Goal: Check status: Check status

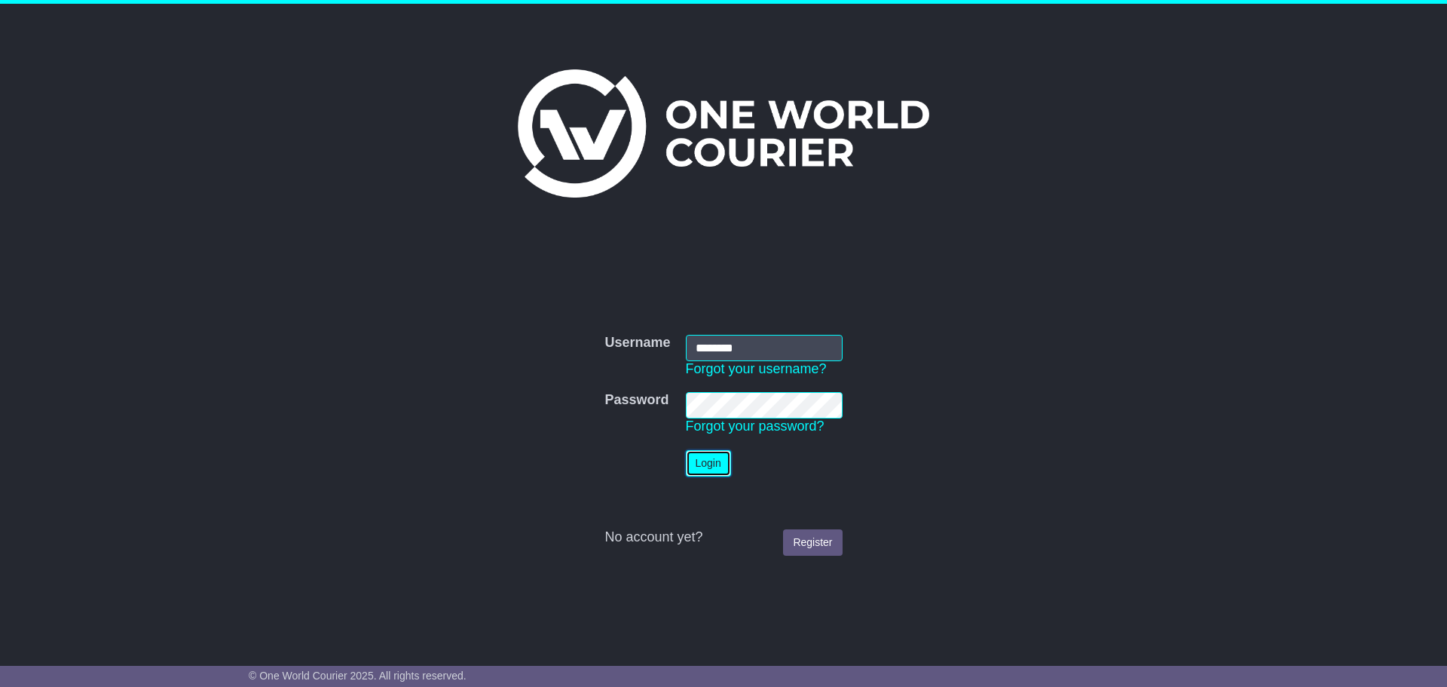
click at [706, 463] on button "Login" at bounding box center [708, 463] width 45 height 26
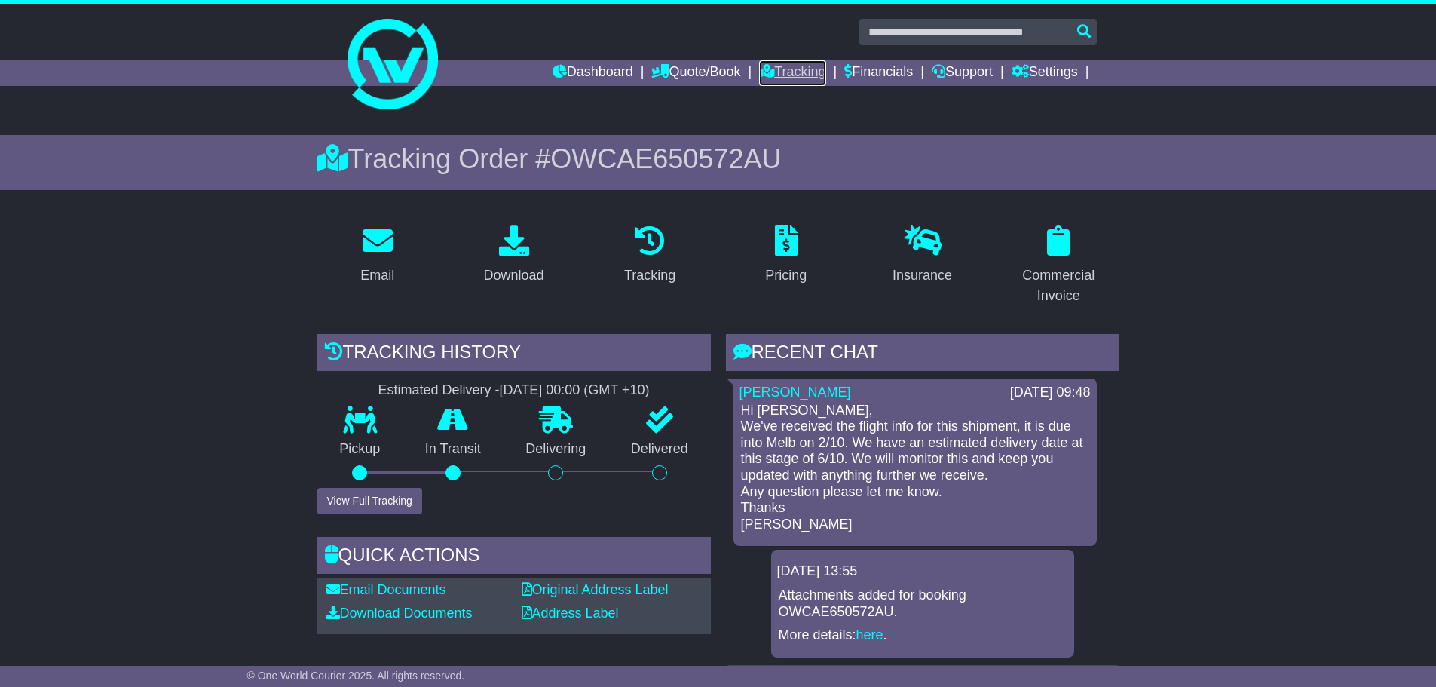
click at [786, 75] on link "Tracking" at bounding box center [792, 73] width 66 height 26
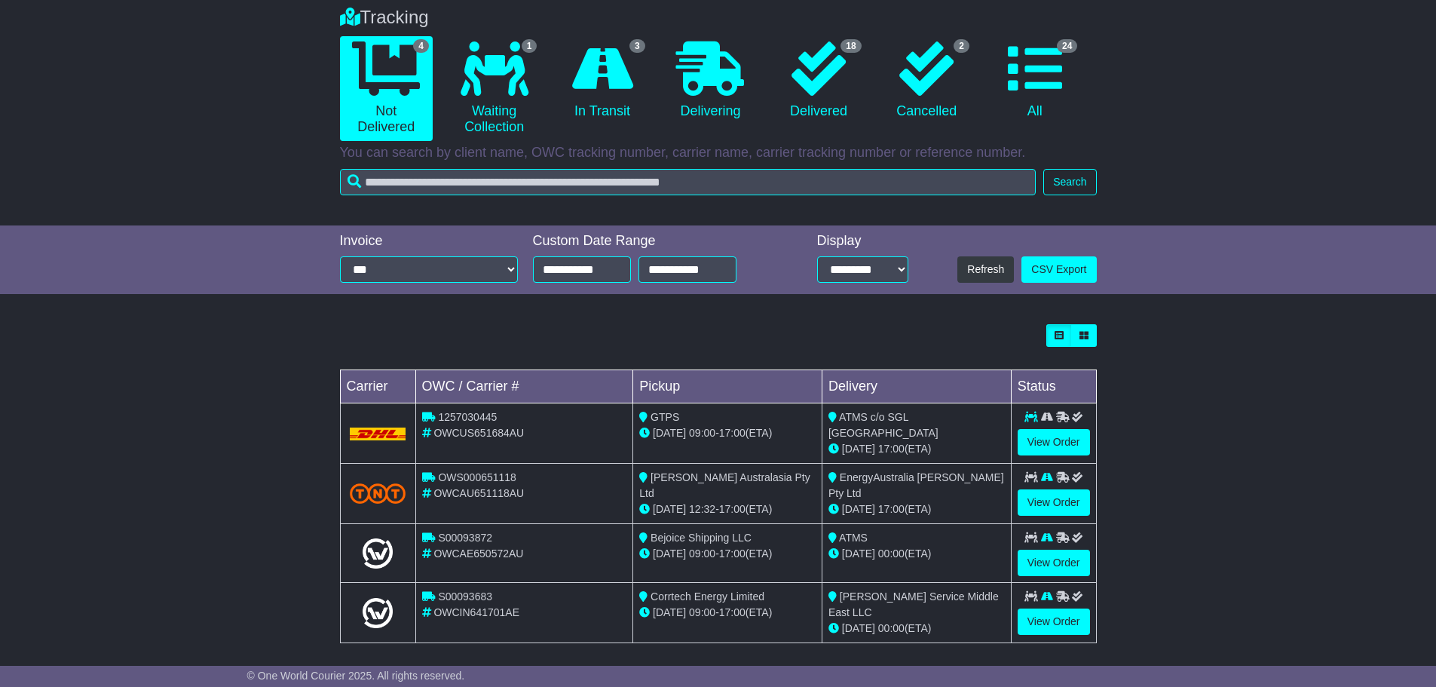
scroll to position [129, 0]
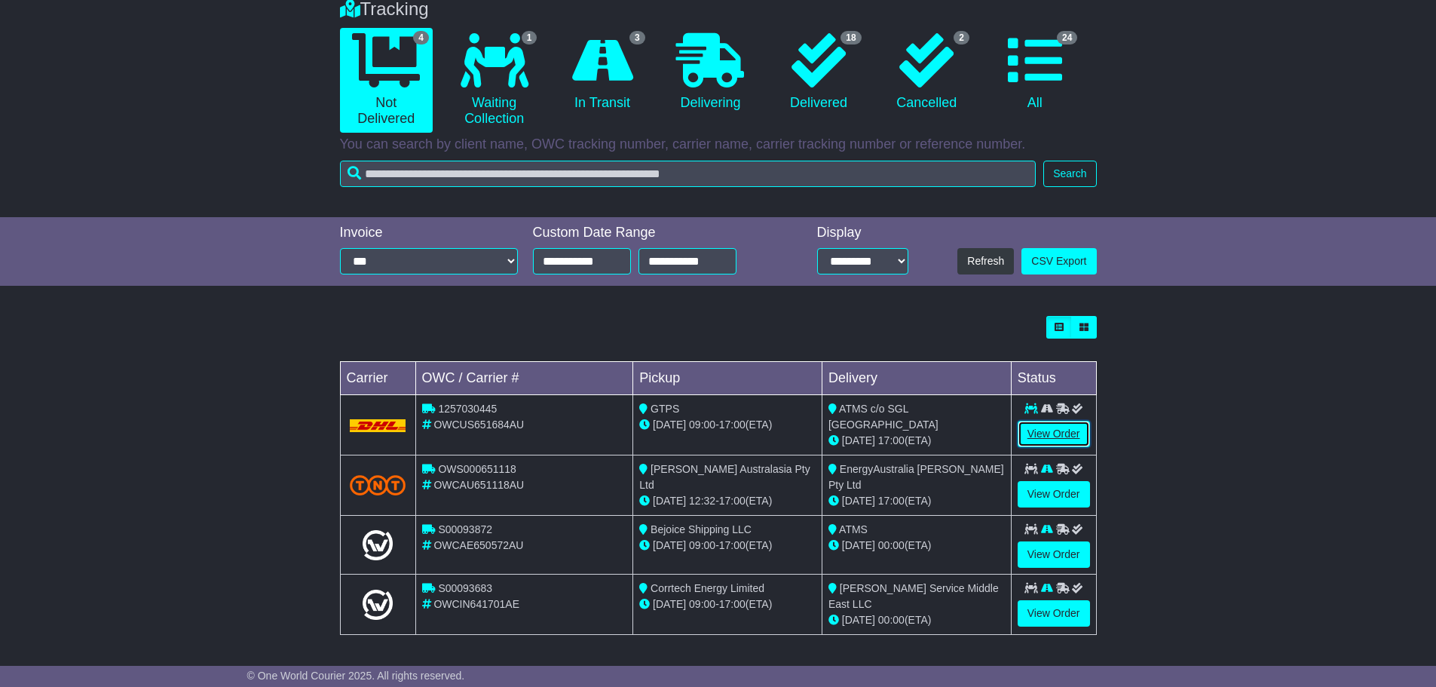
click at [1039, 428] on link "View Order" at bounding box center [1054, 434] width 72 height 26
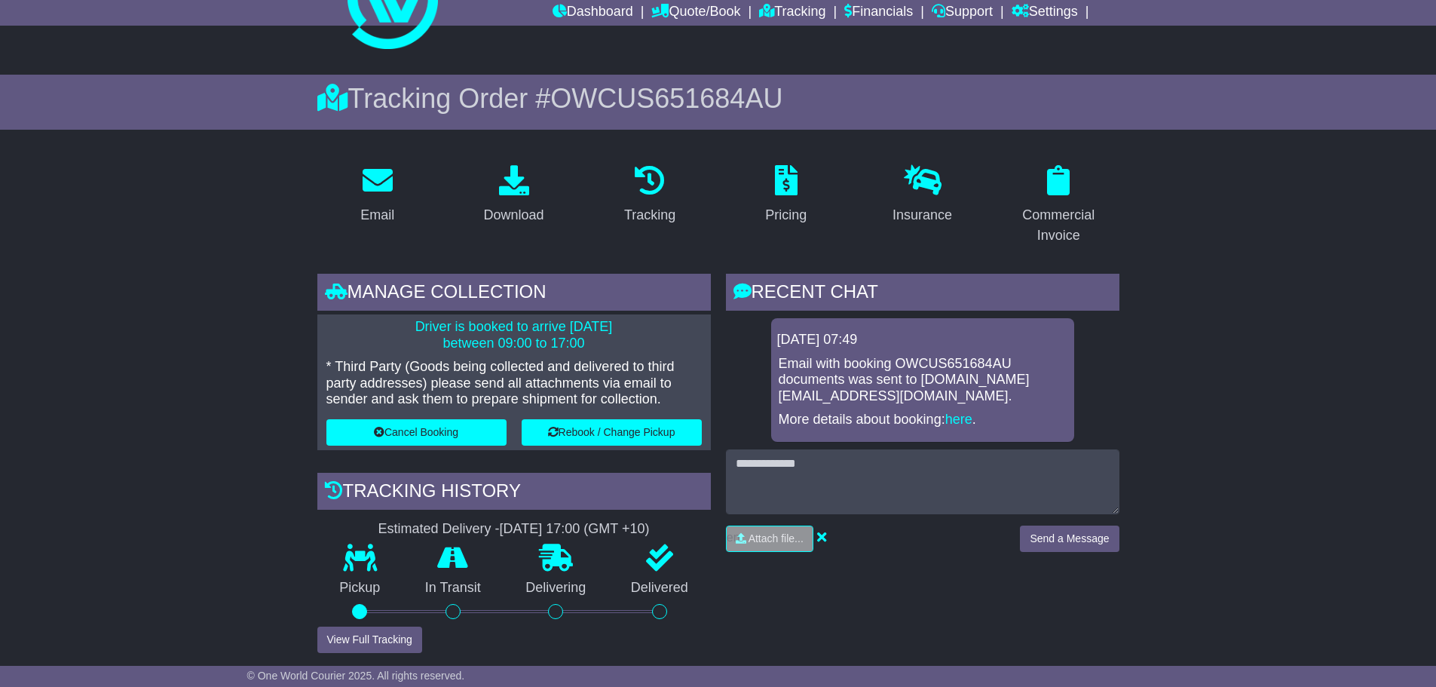
scroll to position [301, 0]
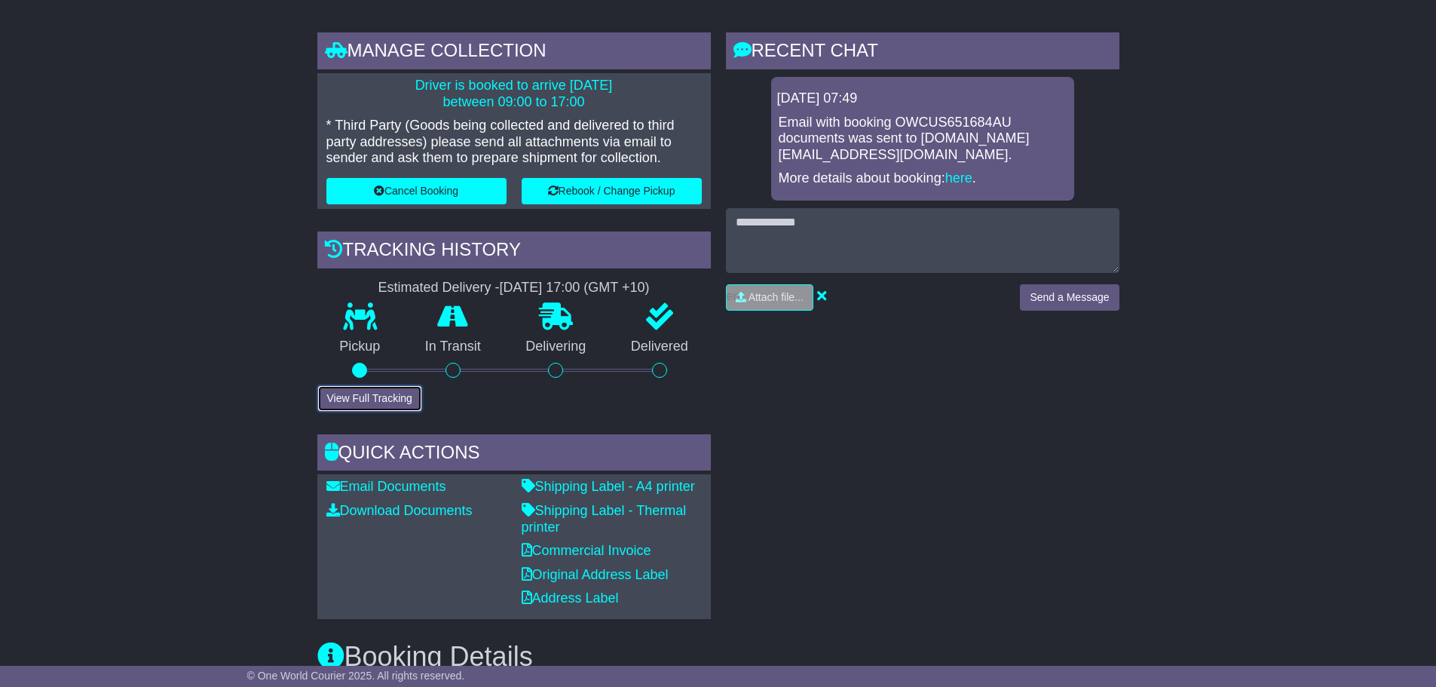
click at [350, 385] on button "View Full Tracking" at bounding box center [369, 398] width 105 height 26
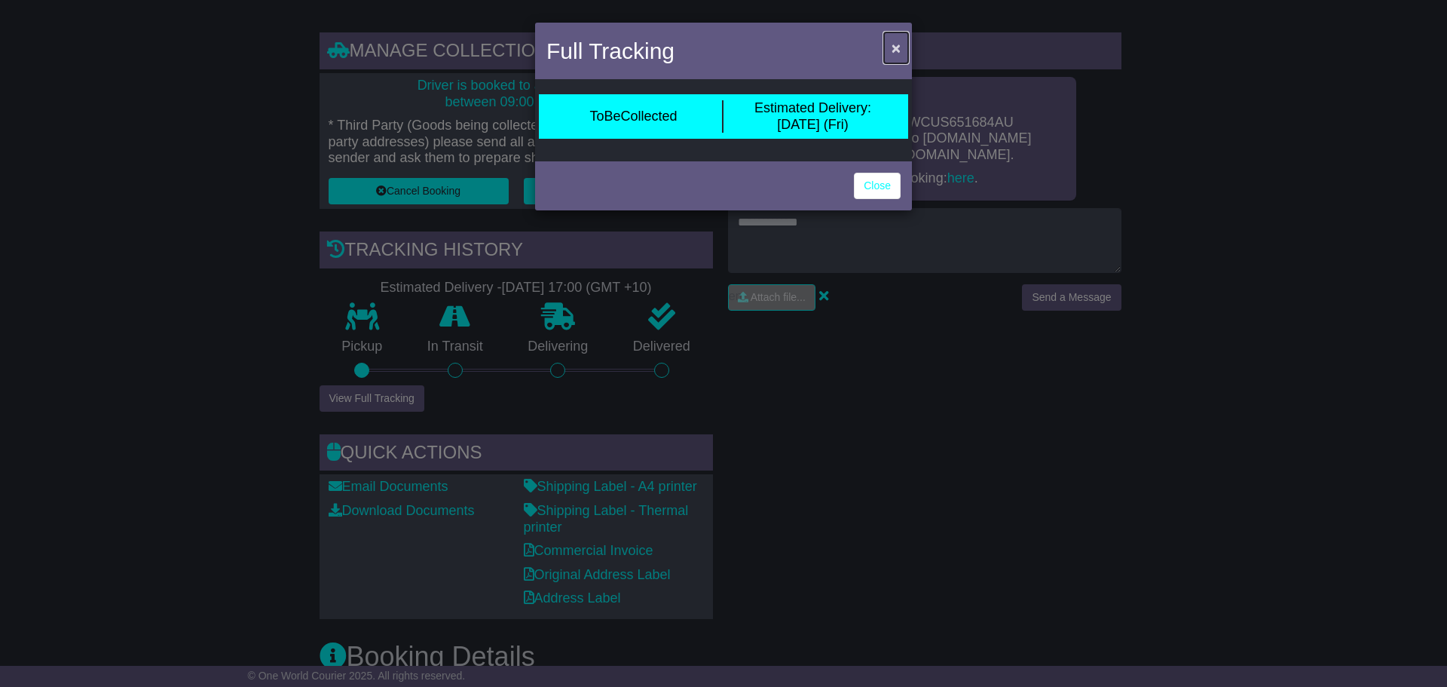
click at [898, 37] on button "×" at bounding box center [896, 47] width 24 height 31
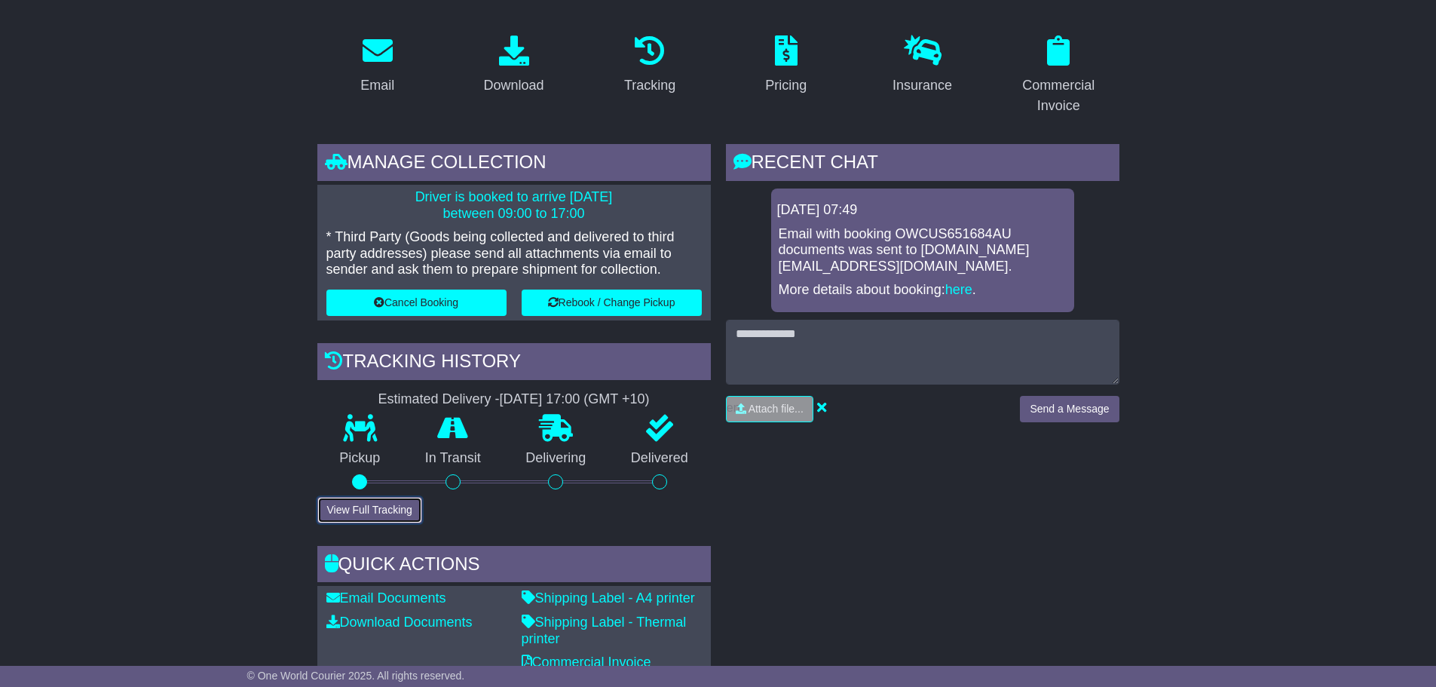
scroll to position [0, 0]
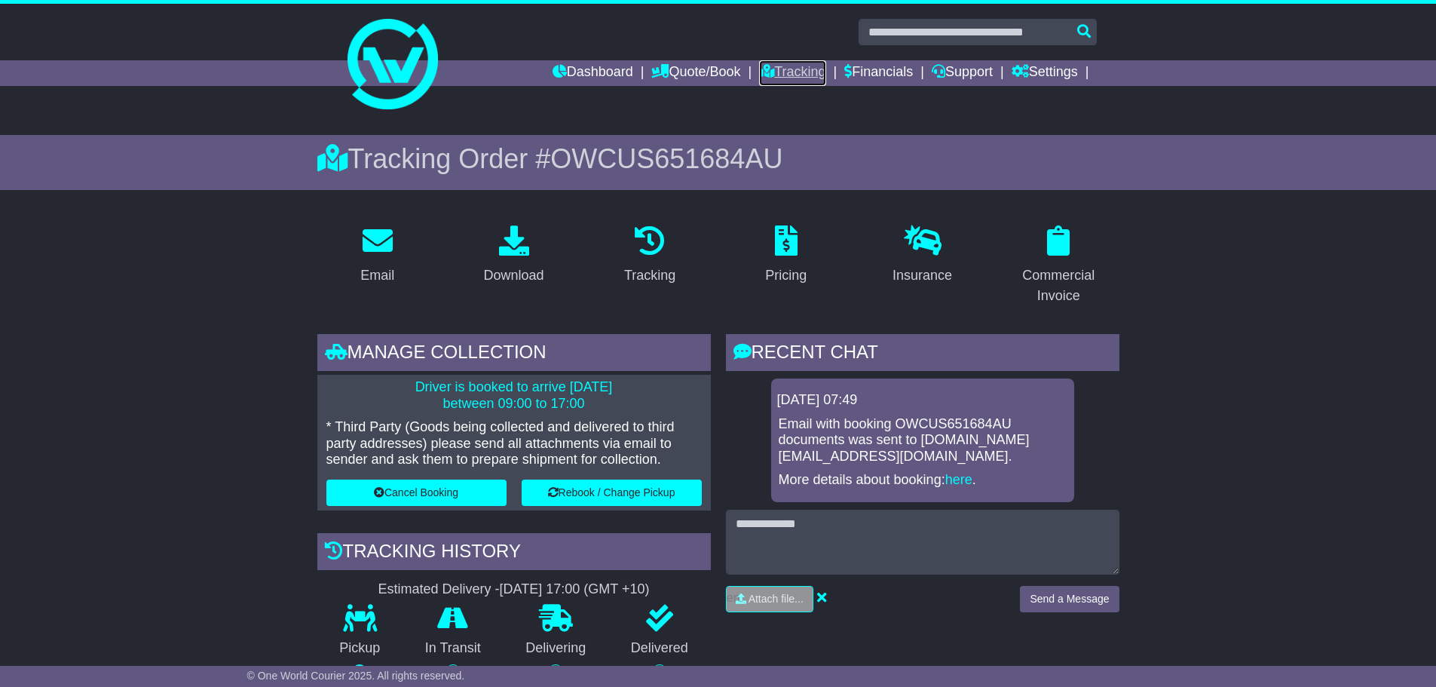
click at [793, 71] on link "Tracking" at bounding box center [792, 73] width 66 height 26
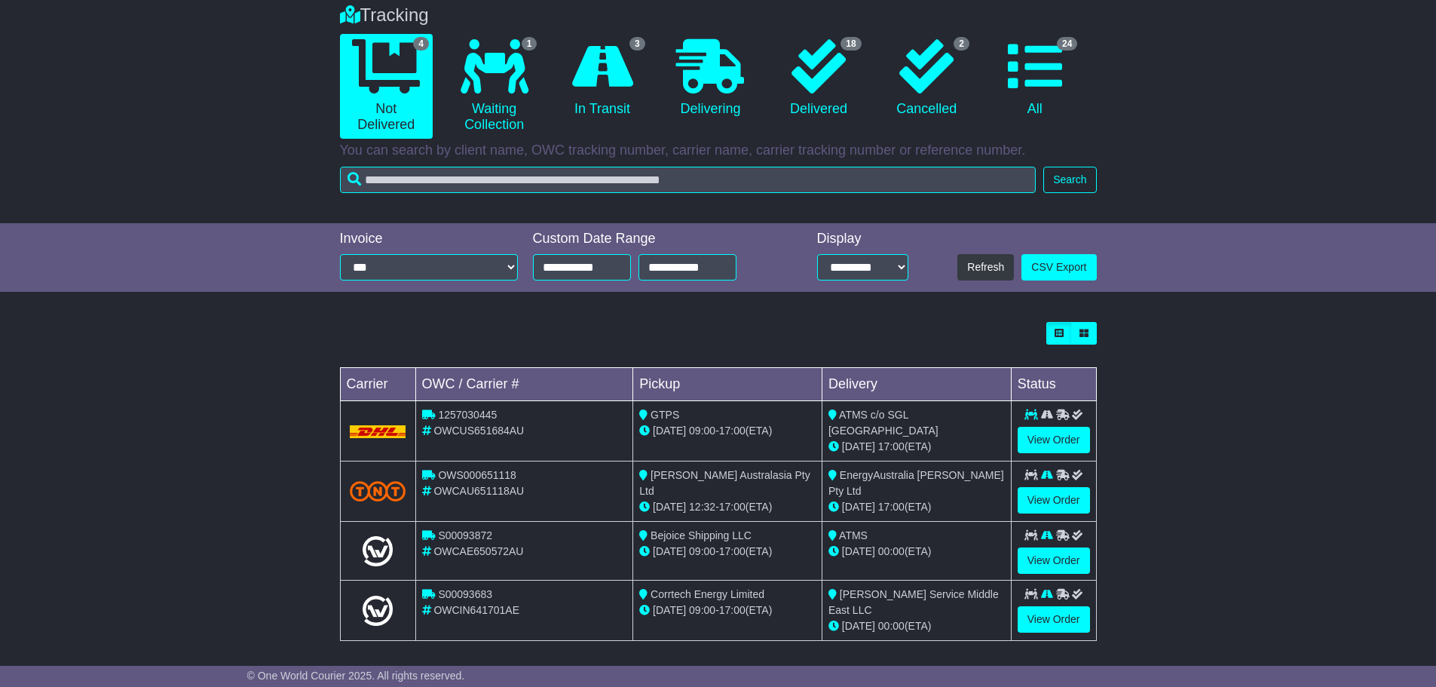
scroll to position [129, 0]
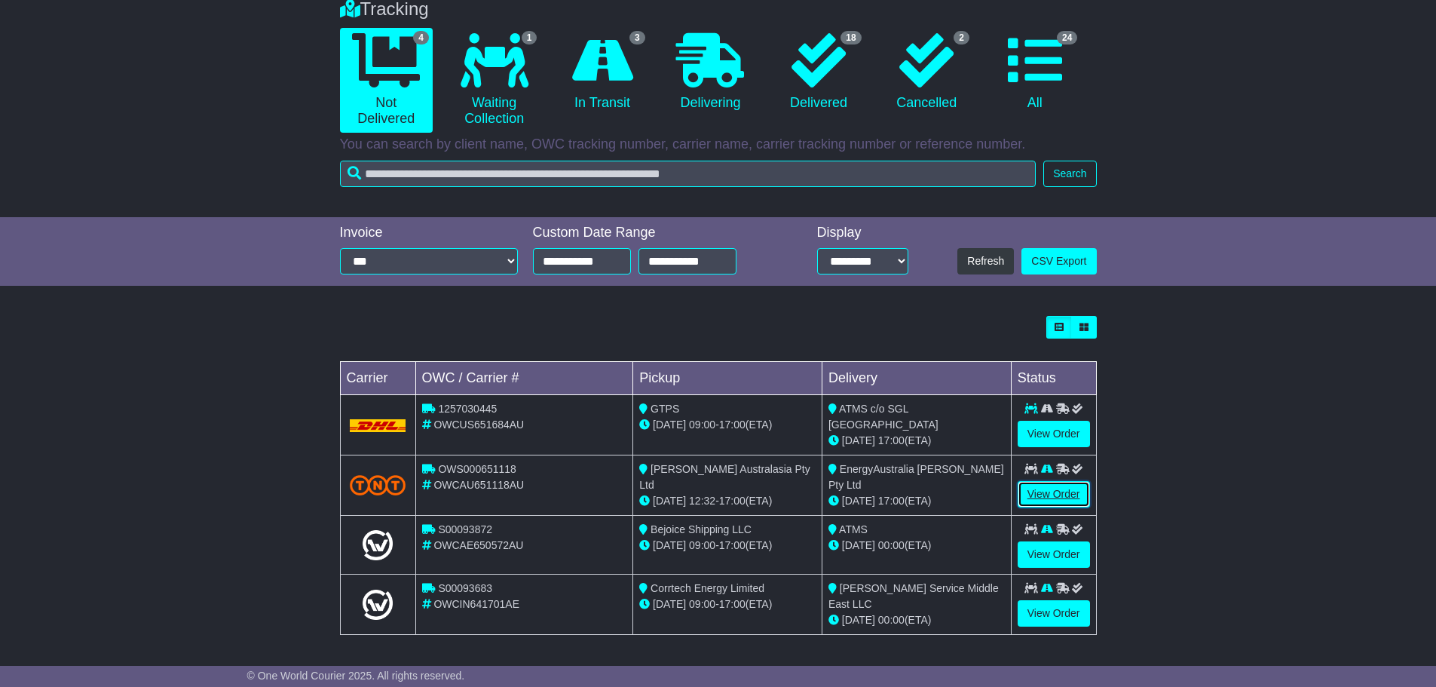
click at [1064, 491] on link "View Order" at bounding box center [1054, 494] width 72 height 26
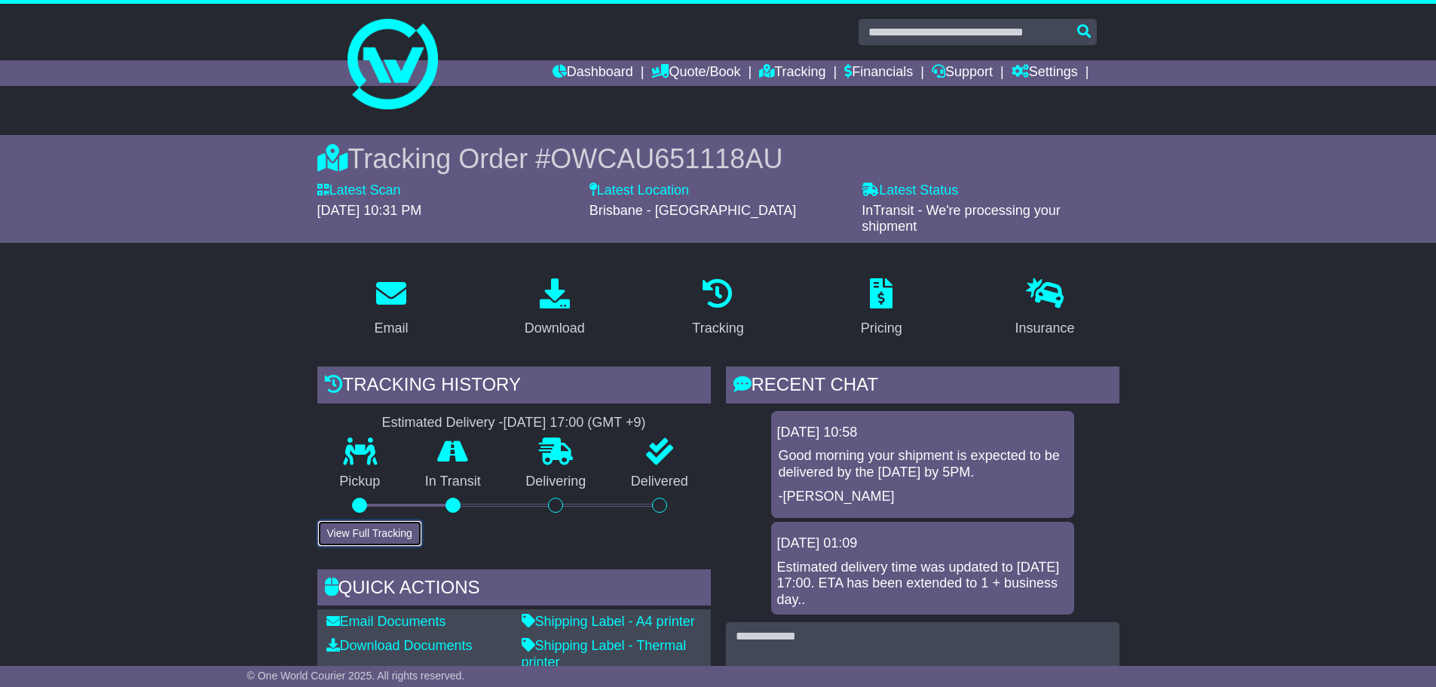
click at [359, 520] on button "View Full Tracking" at bounding box center [369, 533] width 105 height 26
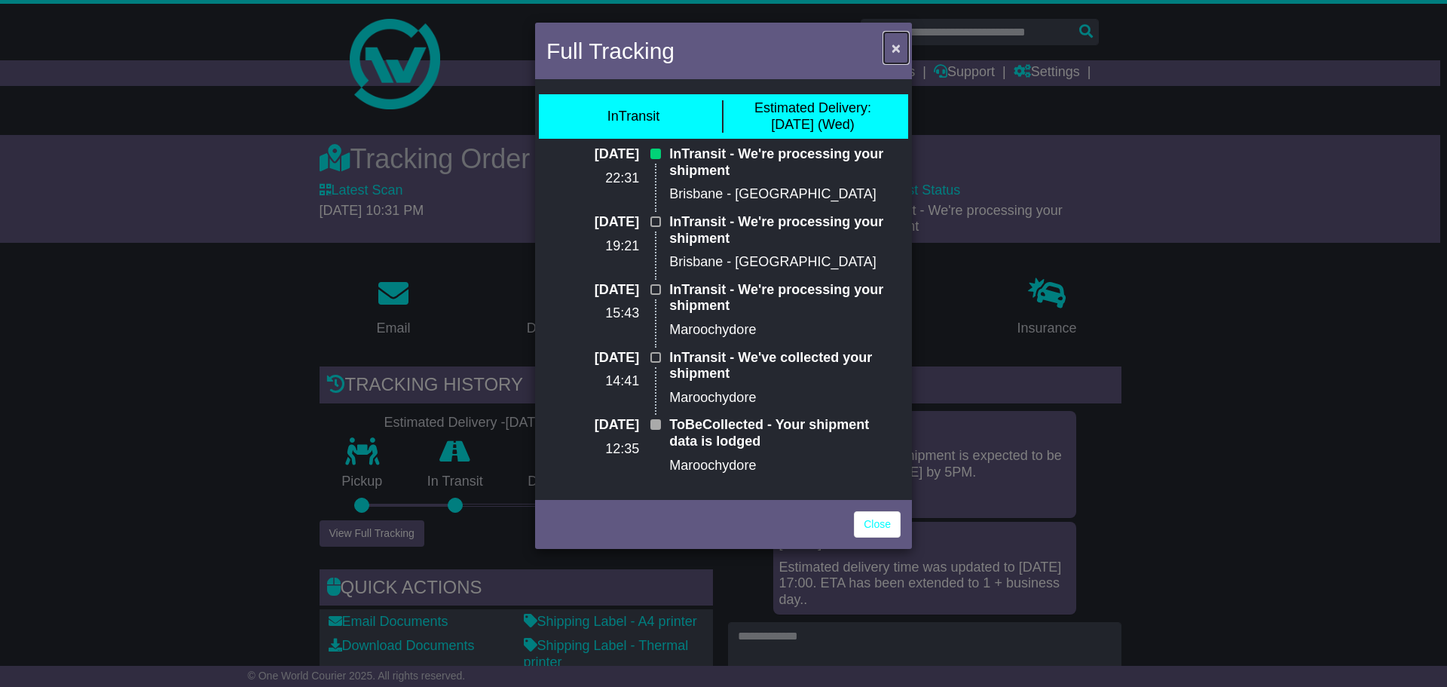
click at [890, 50] on button "×" at bounding box center [896, 47] width 24 height 31
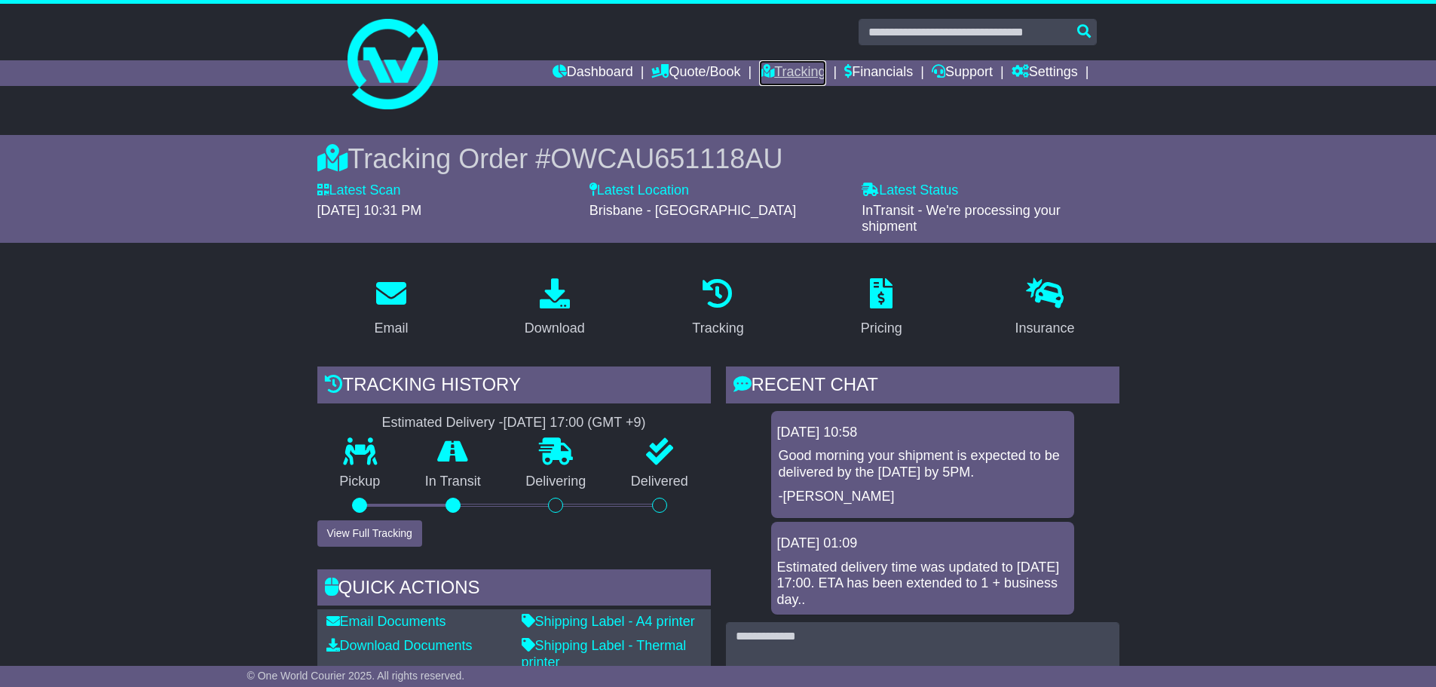
click at [818, 67] on link "Tracking" at bounding box center [792, 73] width 66 height 26
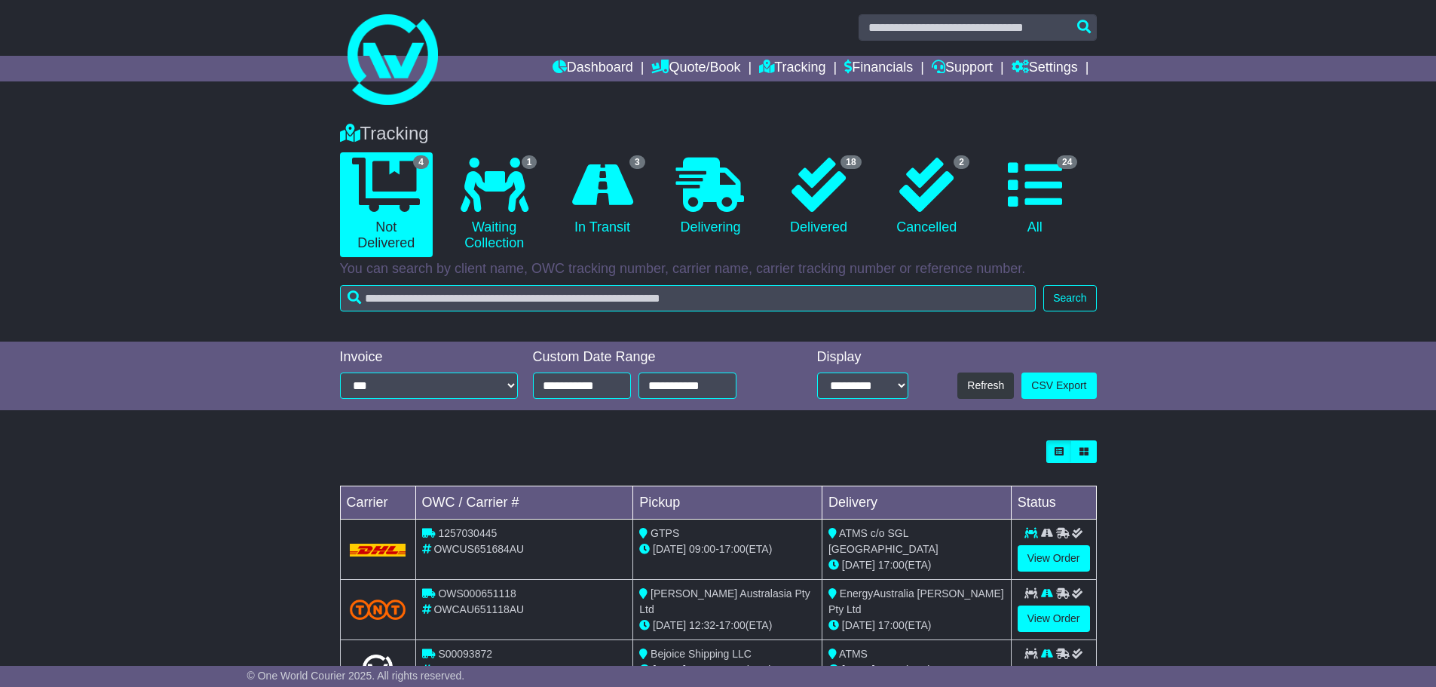
scroll to position [129, 0]
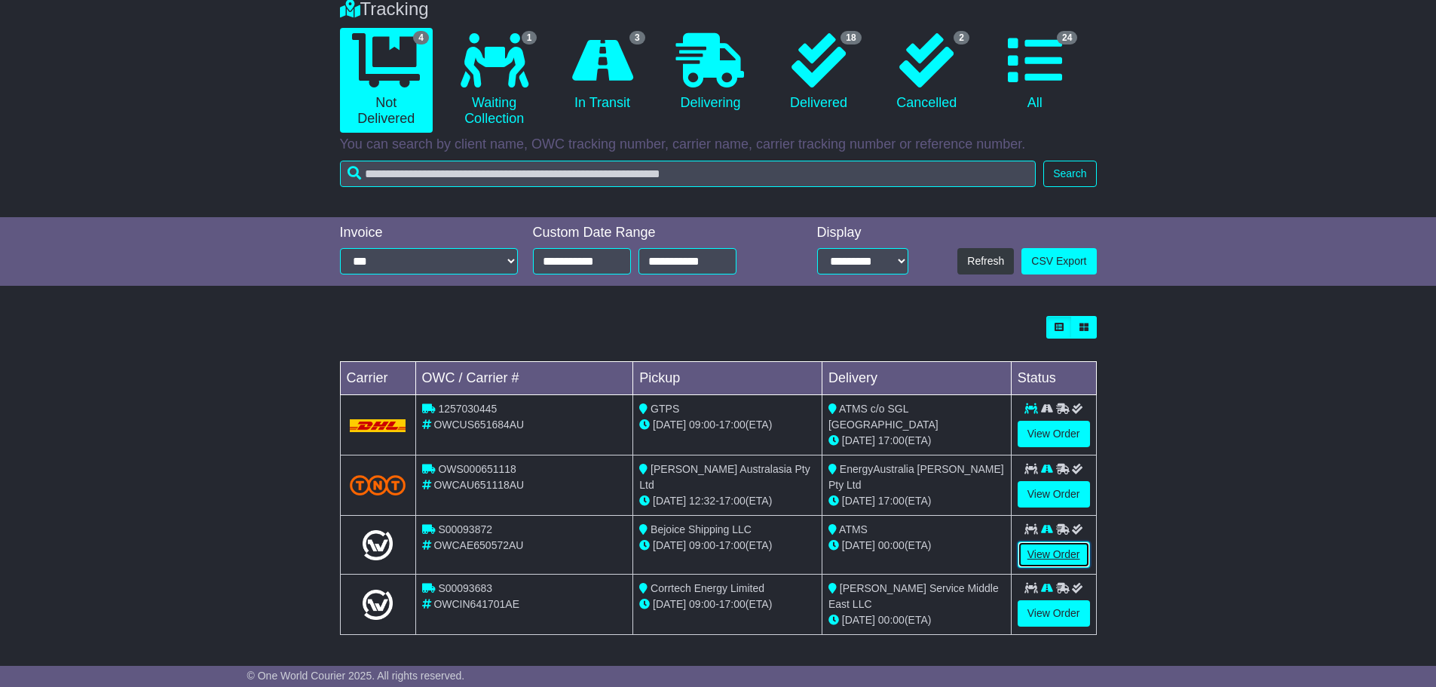
click at [1051, 549] on link "View Order" at bounding box center [1054, 554] width 72 height 26
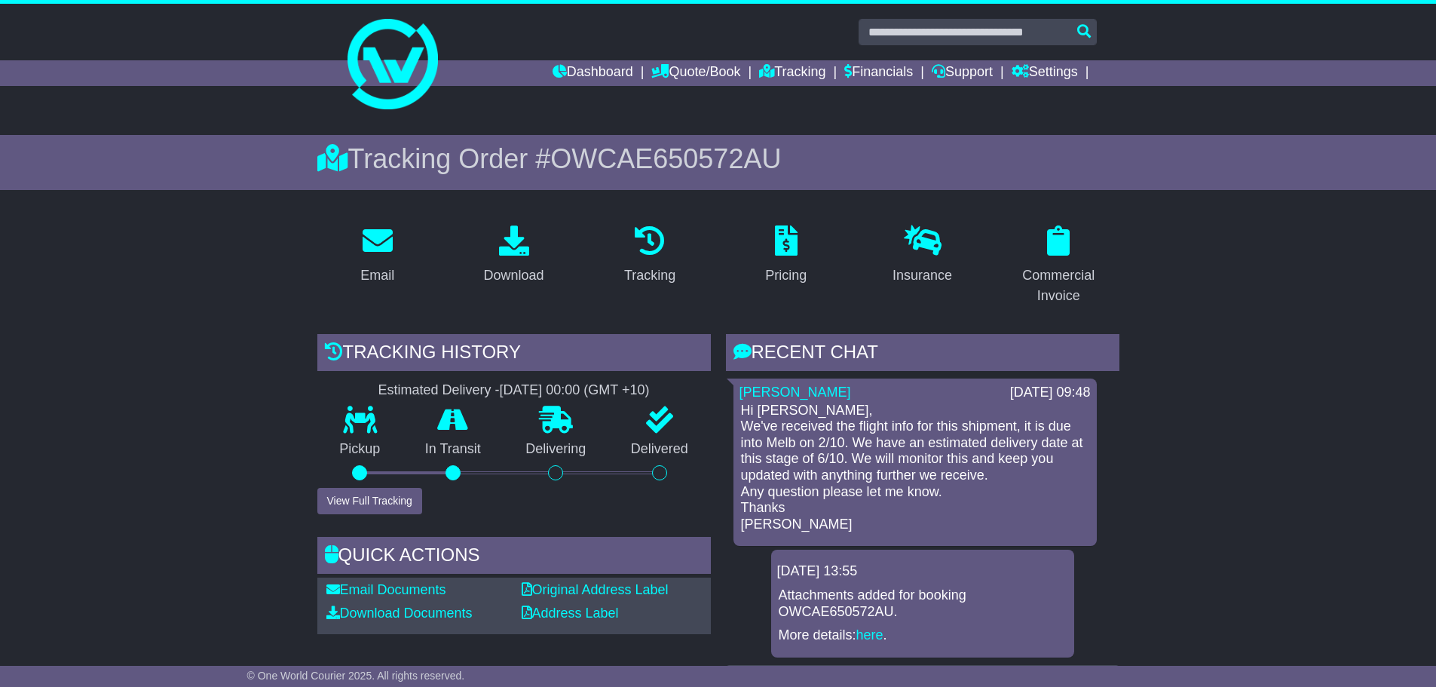
click at [350, 487] on div "Pickup" at bounding box center [360, 446] width 86 height 81
click at [351, 496] on button "View Full Tracking" at bounding box center [369, 501] width 105 height 26
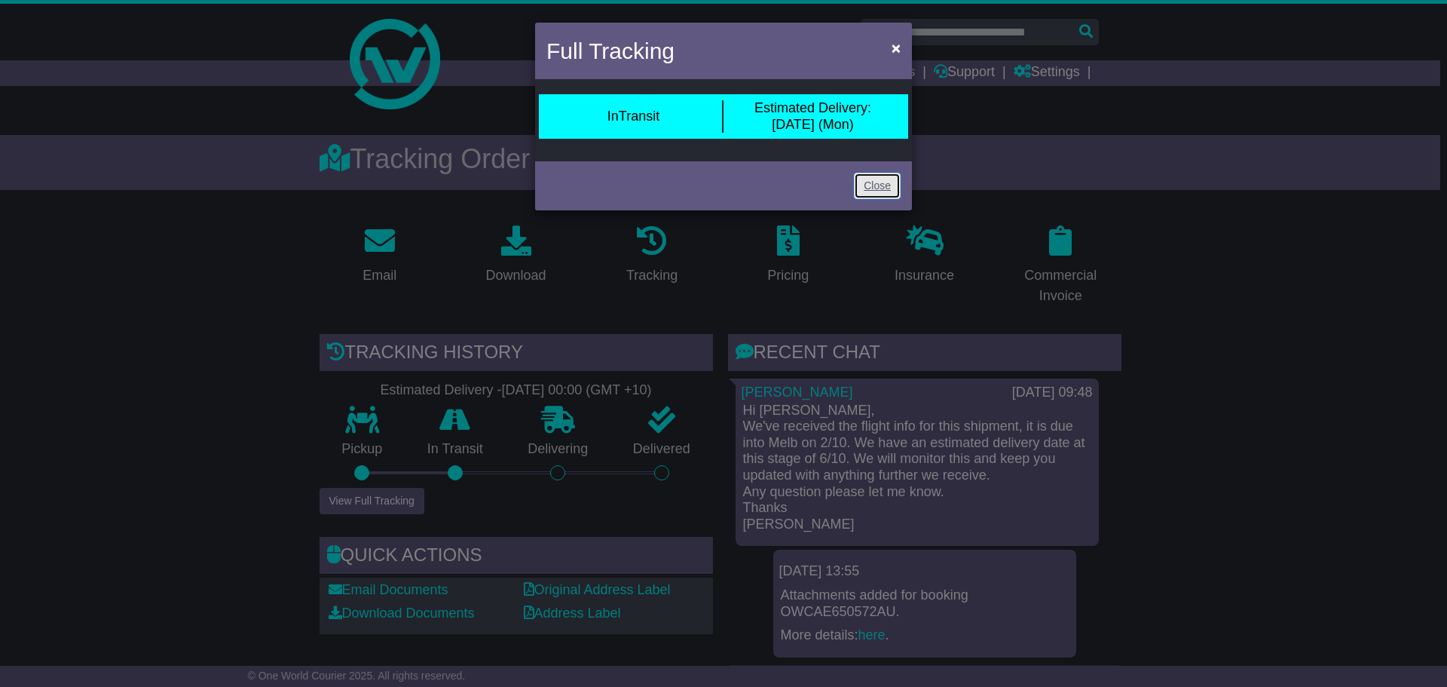
click at [874, 182] on link "Close" at bounding box center [877, 186] width 47 height 26
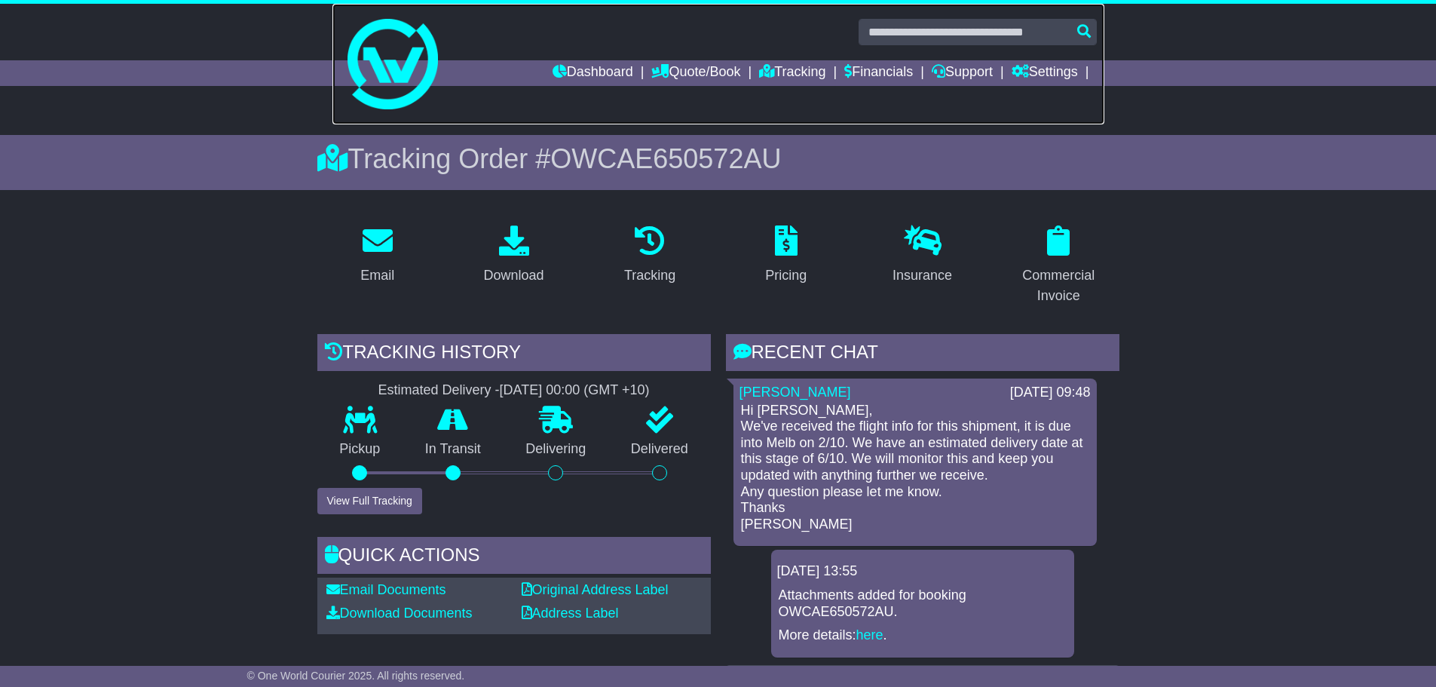
click at [794, 55] on link at bounding box center [718, 64] width 772 height 121
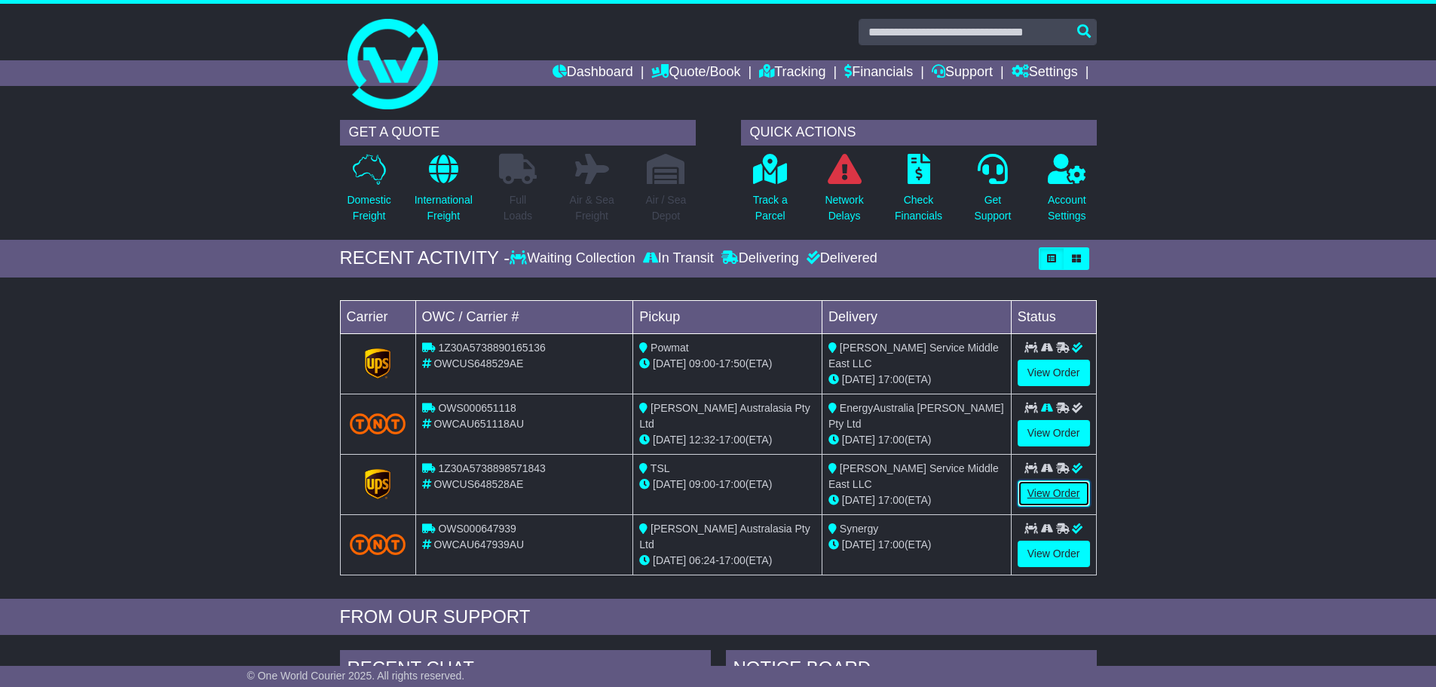
click at [1051, 486] on link "View Order" at bounding box center [1054, 493] width 72 height 26
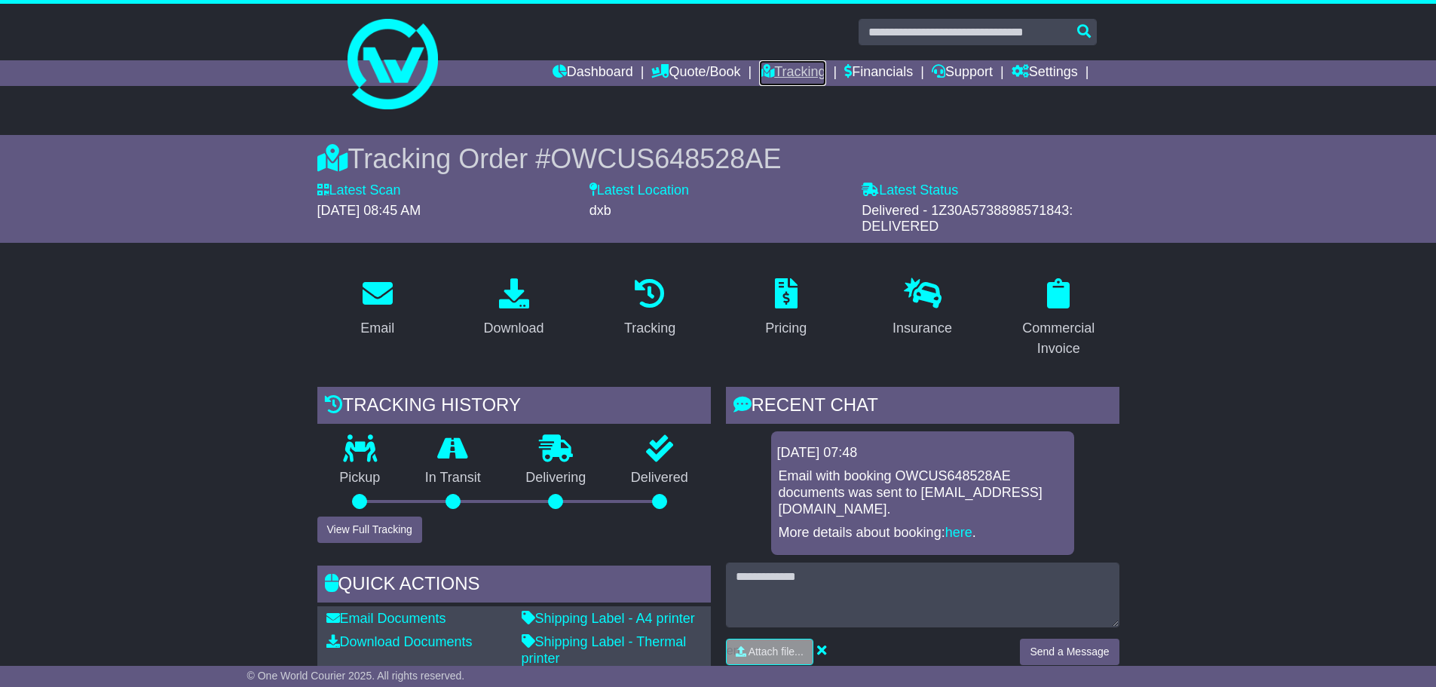
click at [804, 66] on link "Tracking" at bounding box center [792, 73] width 66 height 26
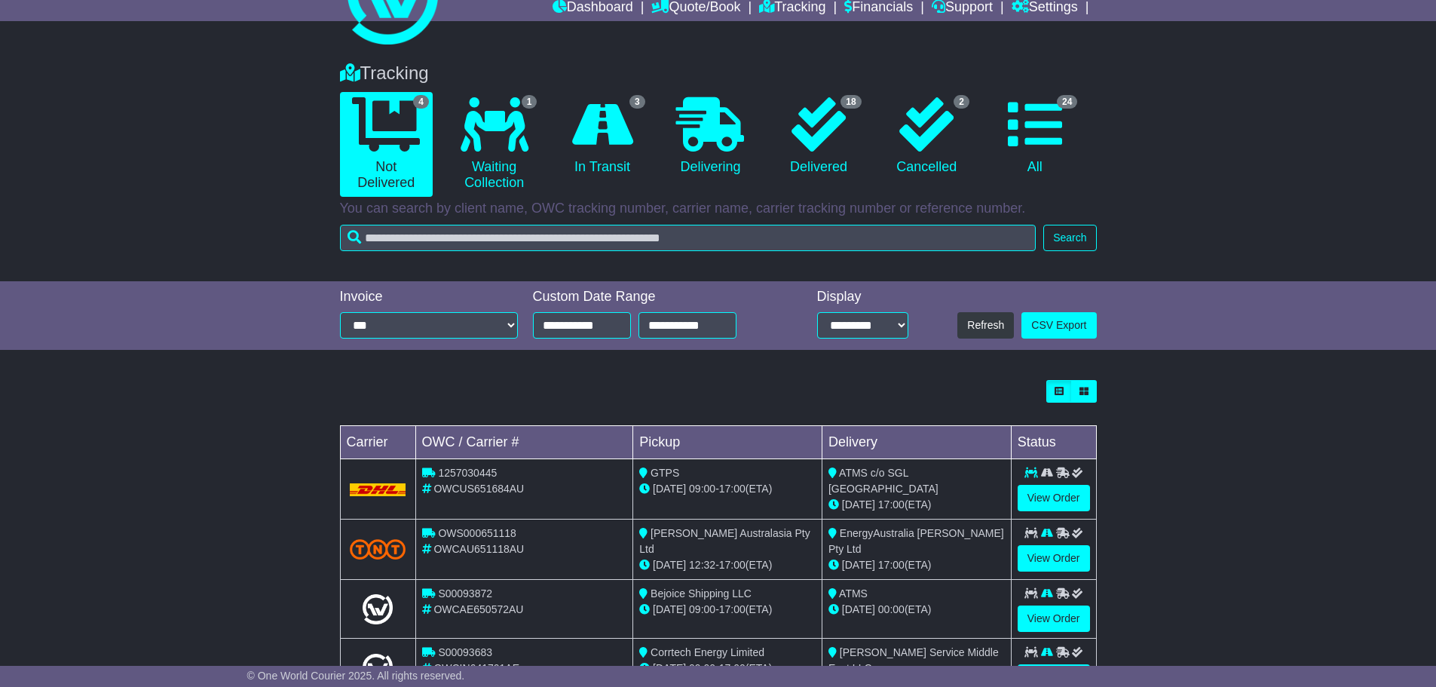
scroll to position [129, 0]
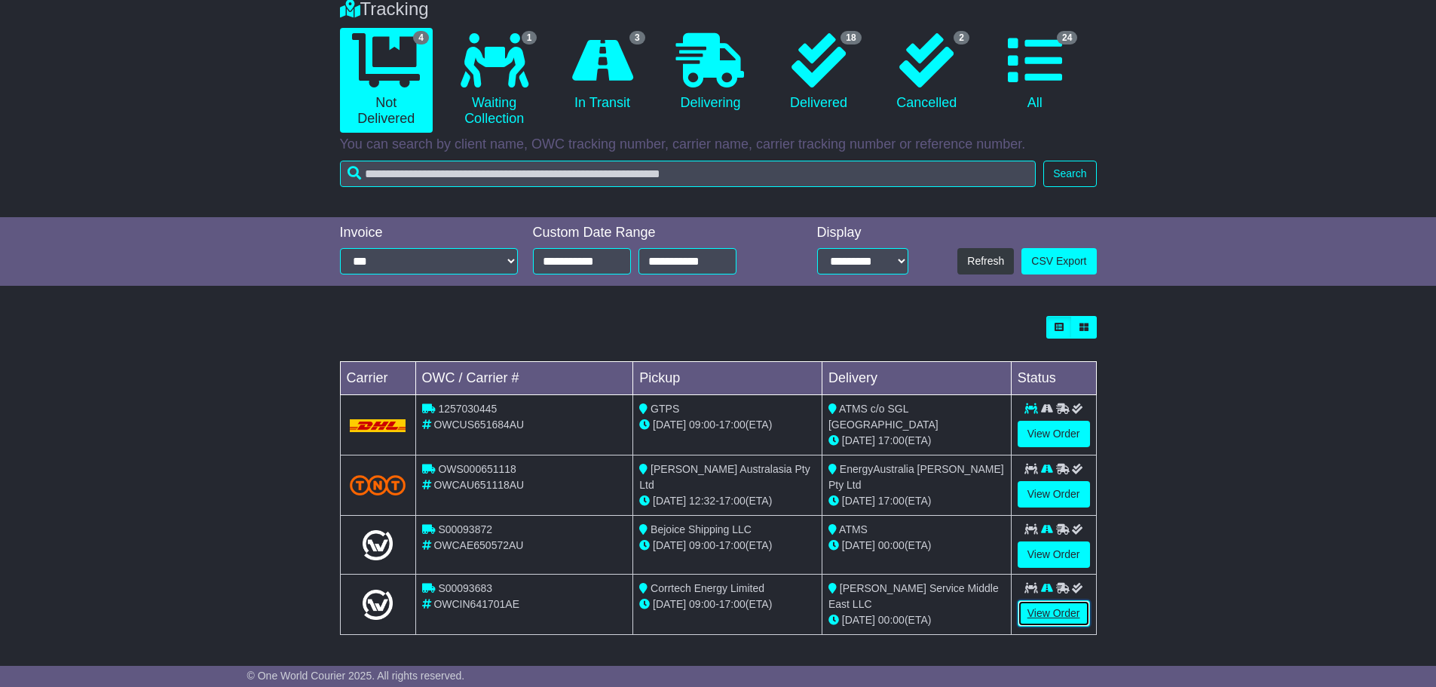
click at [1044, 613] on link "View Order" at bounding box center [1054, 613] width 72 height 26
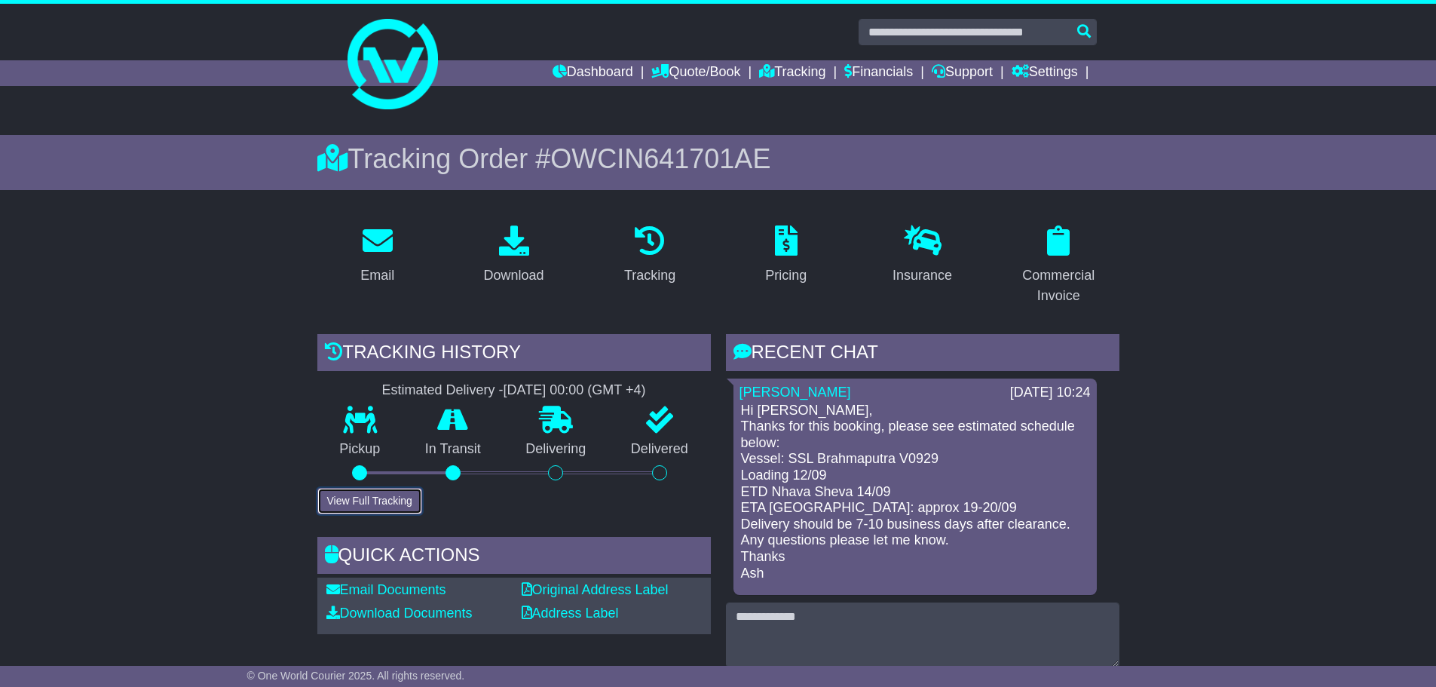
click at [388, 498] on button "View Full Tracking" at bounding box center [369, 501] width 105 height 26
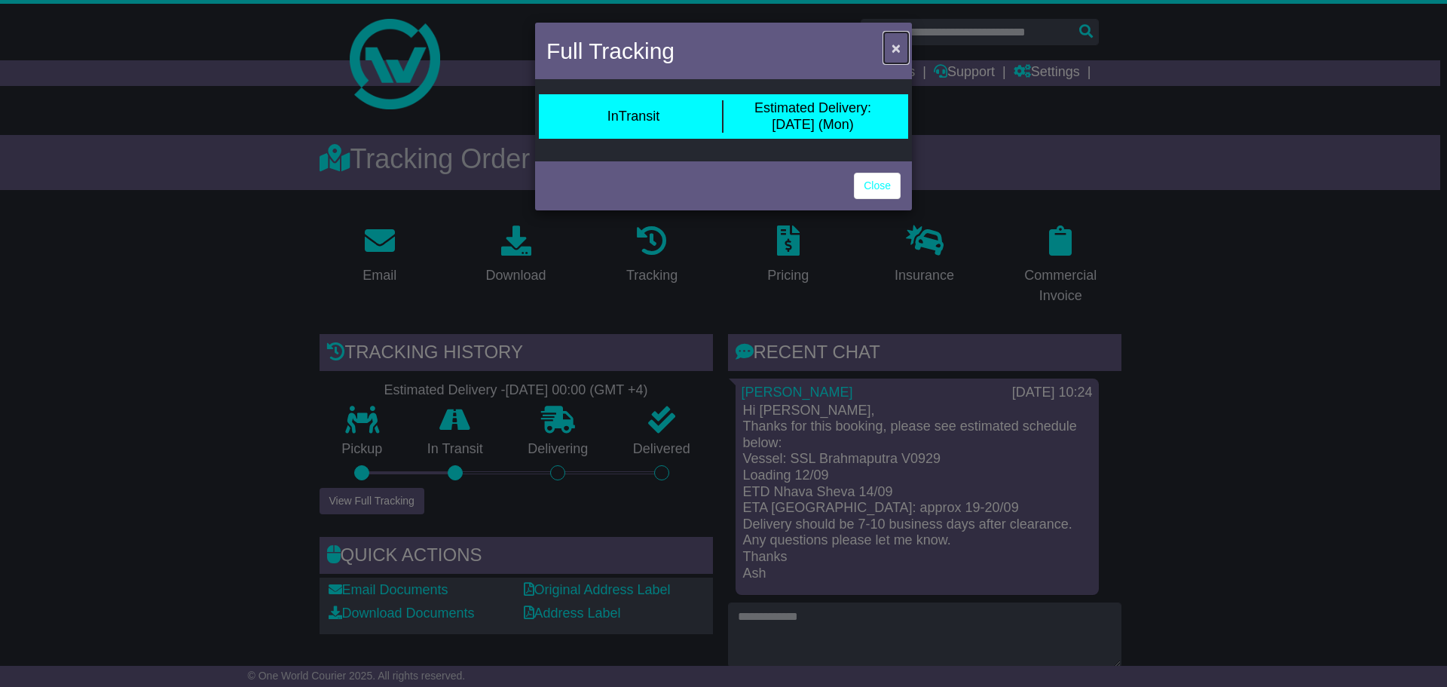
drag, startPoint x: 889, startPoint y: 39, endPoint x: 903, endPoint y: 41, distance: 13.7
click at [904, 41] on button "×" at bounding box center [896, 47] width 24 height 31
